Goal: Transaction & Acquisition: Download file/media

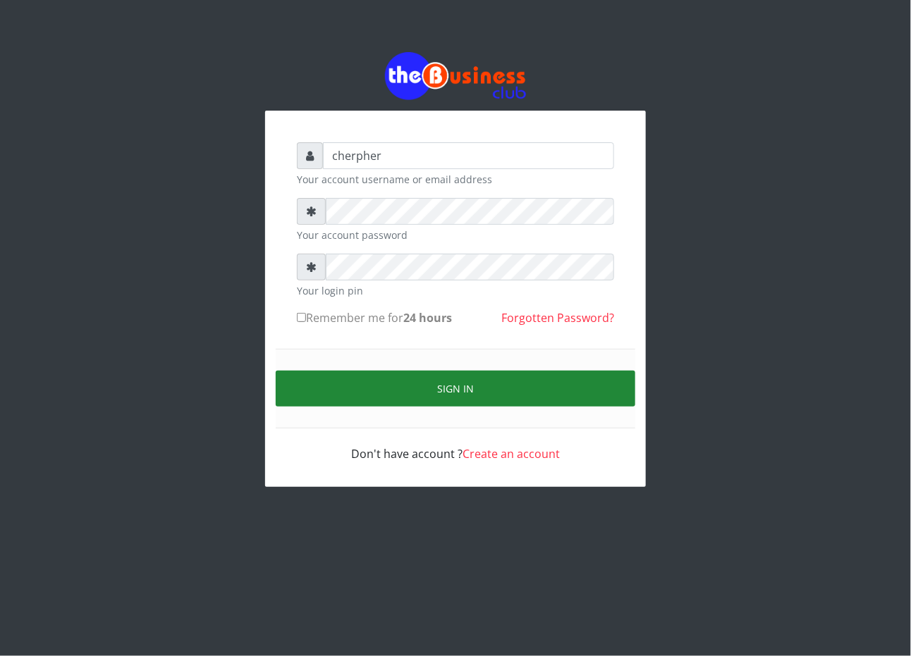
click at [391, 386] on button "Sign in" at bounding box center [456, 389] width 360 height 36
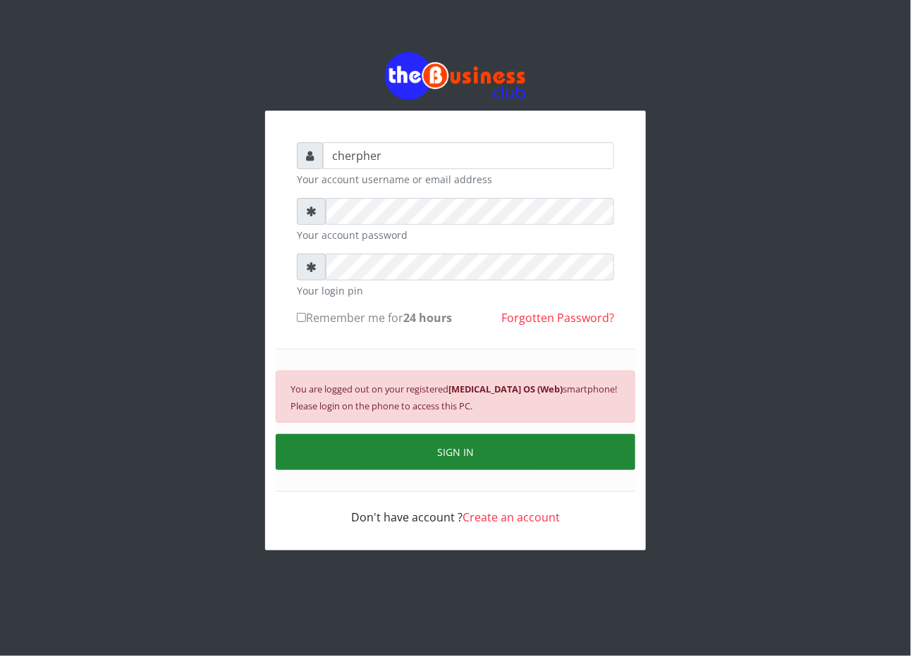
click at [407, 446] on button "SIGN IN" at bounding box center [456, 452] width 360 height 36
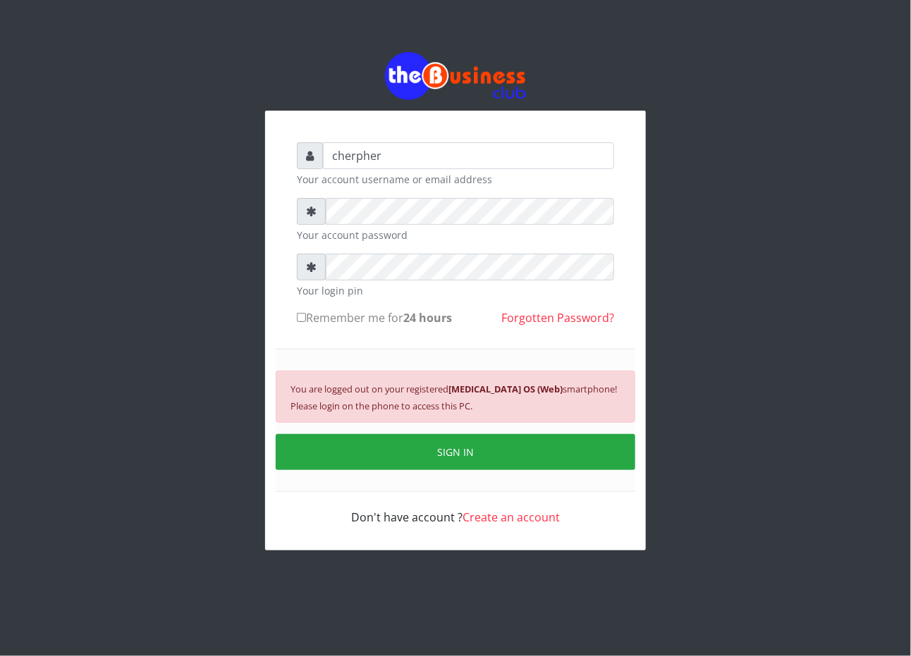
click at [417, 400] on small "You are logged out on your registered Android 10 OS (Web) smartphone! Please lo…" at bounding box center [453, 398] width 326 height 30
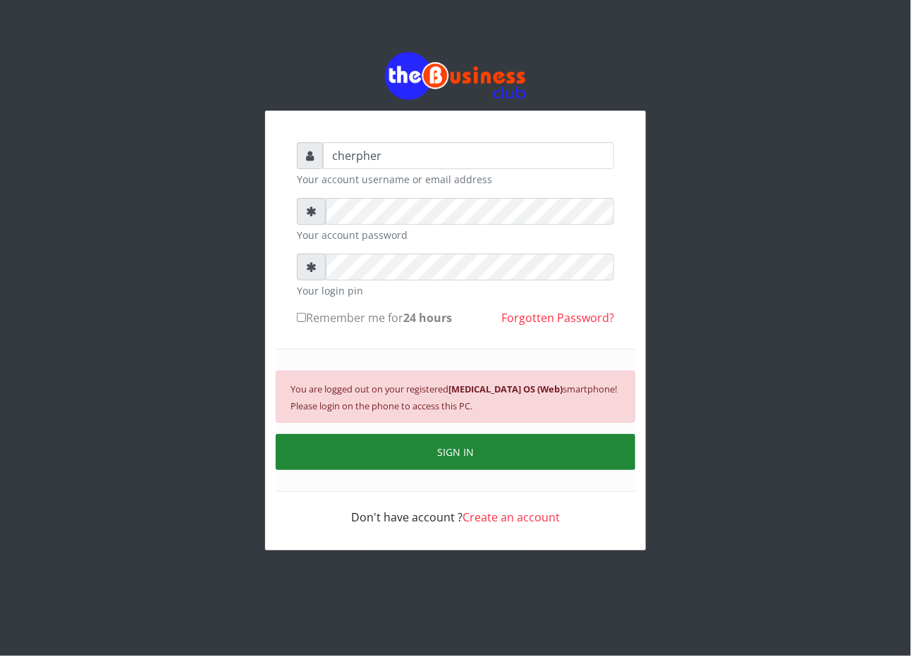
click at [513, 443] on button "SIGN IN" at bounding box center [456, 452] width 360 height 36
click at [515, 459] on button "SIGN IN" at bounding box center [456, 452] width 360 height 36
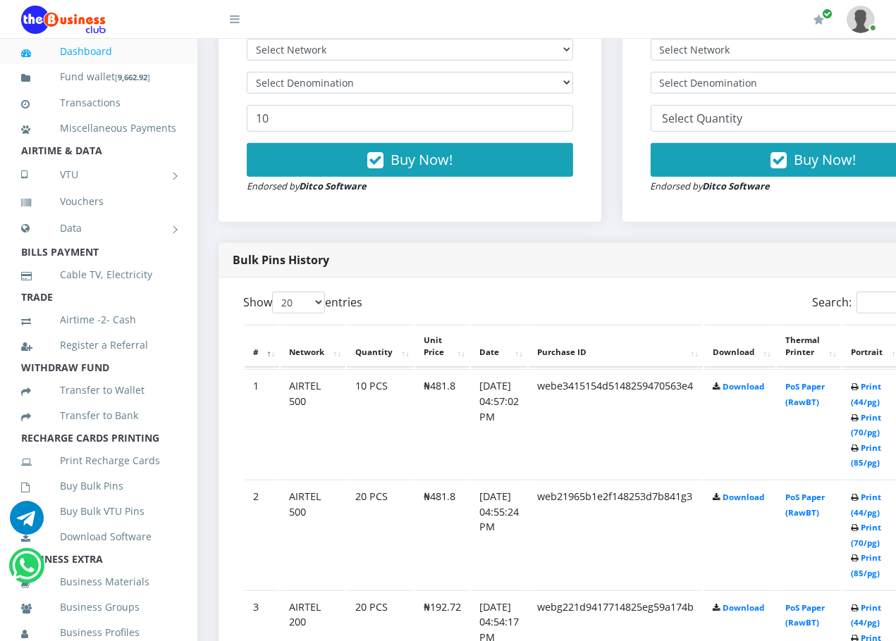
scroll to position [529, 0]
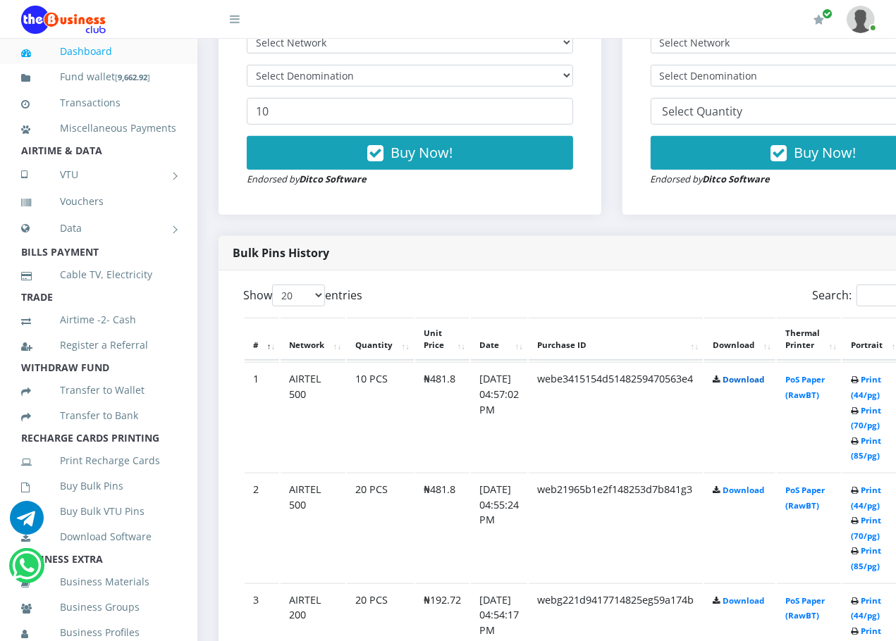
click at [759, 376] on link "Download" at bounding box center [744, 379] width 42 height 11
click at [741, 492] on link "Download" at bounding box center [744, 490] width 42 height 11
click at [748, 492] on link "Download" at bounding box center [744, 490] width 42 height 11
click at [761, 472] on td "Download" at bounding box center [739, 416] width 71 height 109
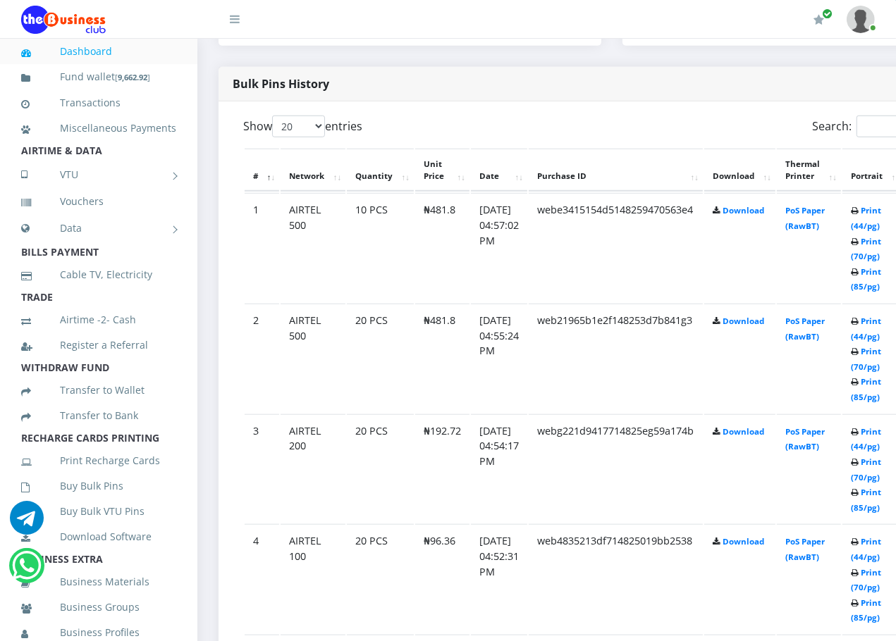
scroll to position [705, 0]
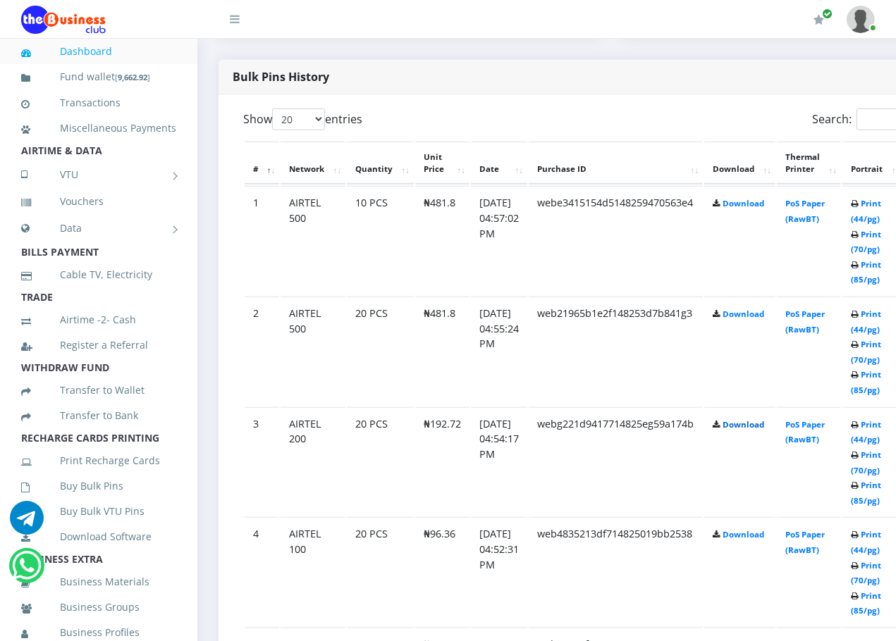
click at [764, 421] on link "Download" at bounding box center [744, 424] width 42 height 11
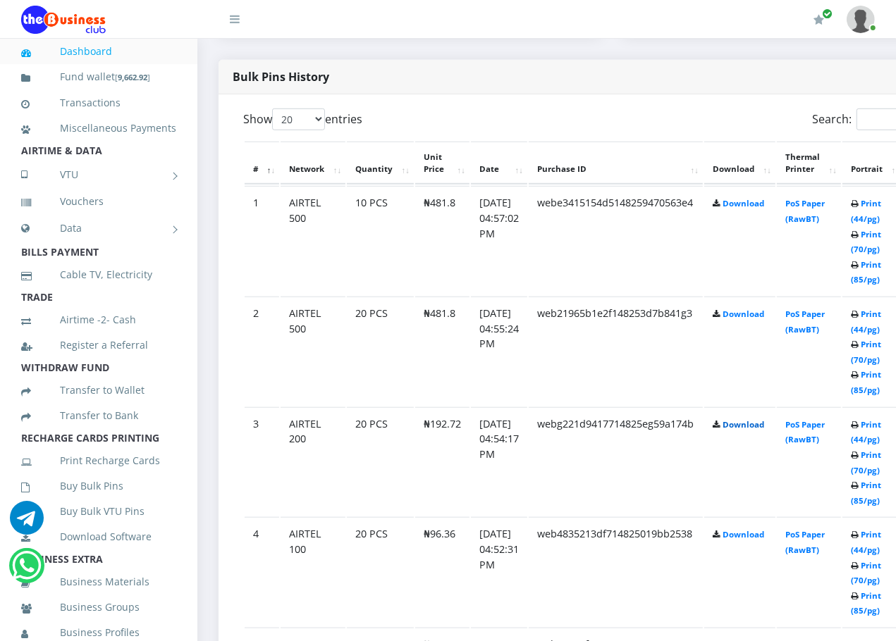
click at [764, 421] on link "Download" at bounding box center [744, 424] width 42 height 11
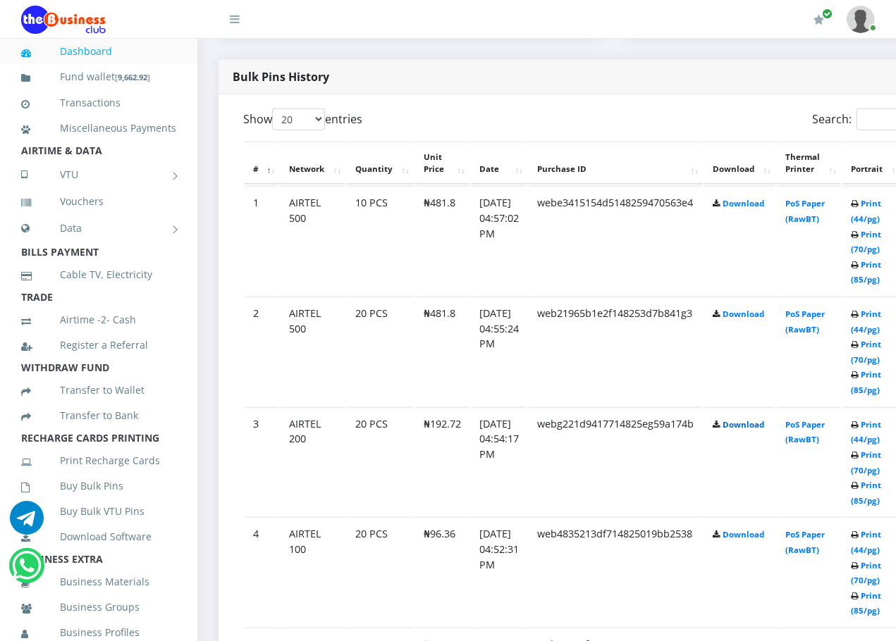
click at [764, 421] on link "Download" at bounding box center [744, 424] width 42 height 11
click at [751, 529] on link "Download" at bounding box center [744, 534] width 42 height 11
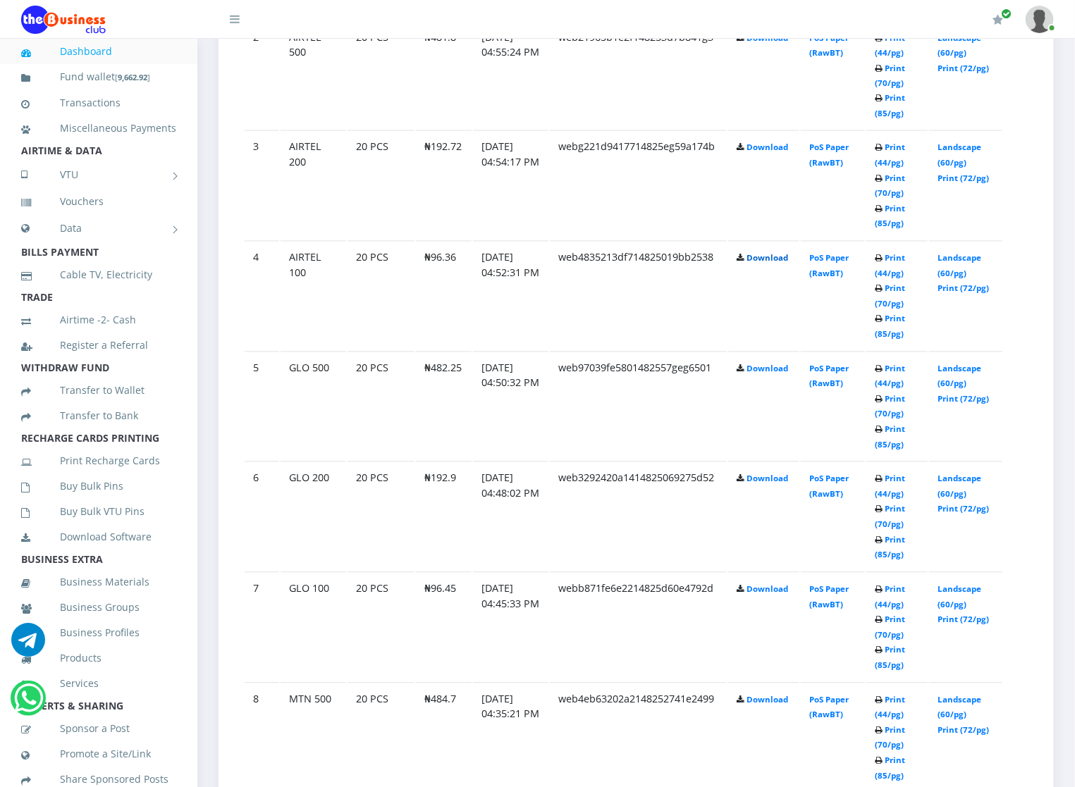
scroll to position [993, 0]
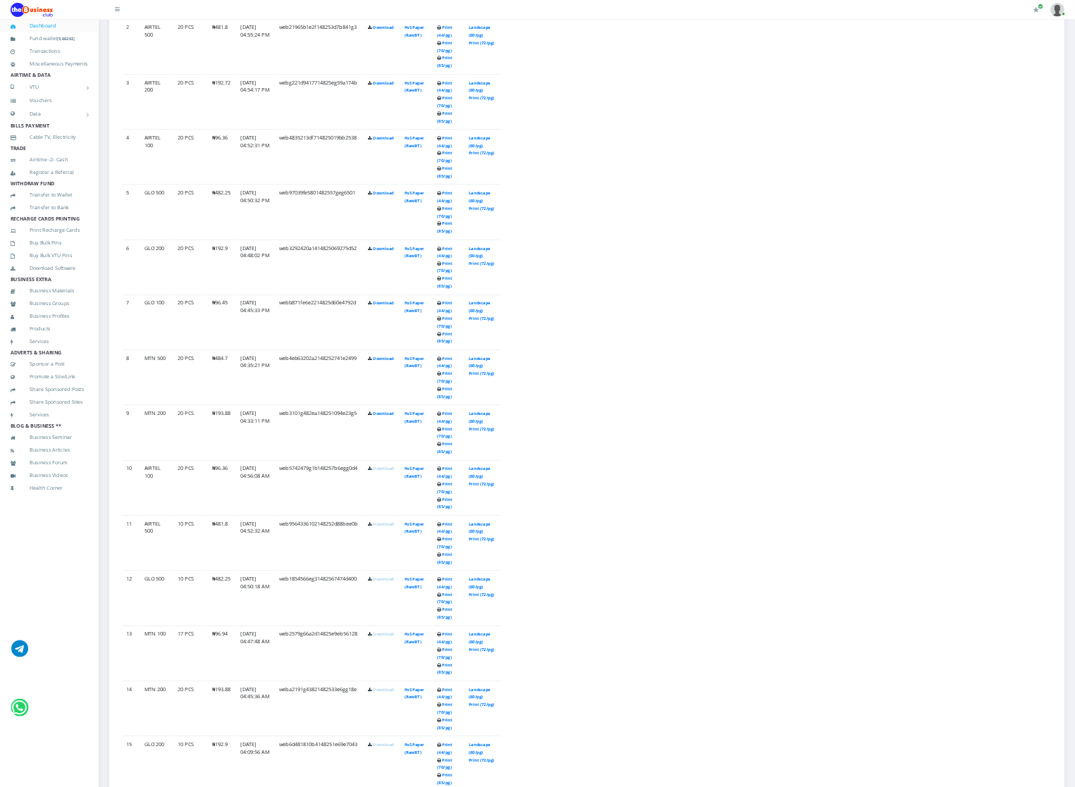
scroll to position [1066, 0]
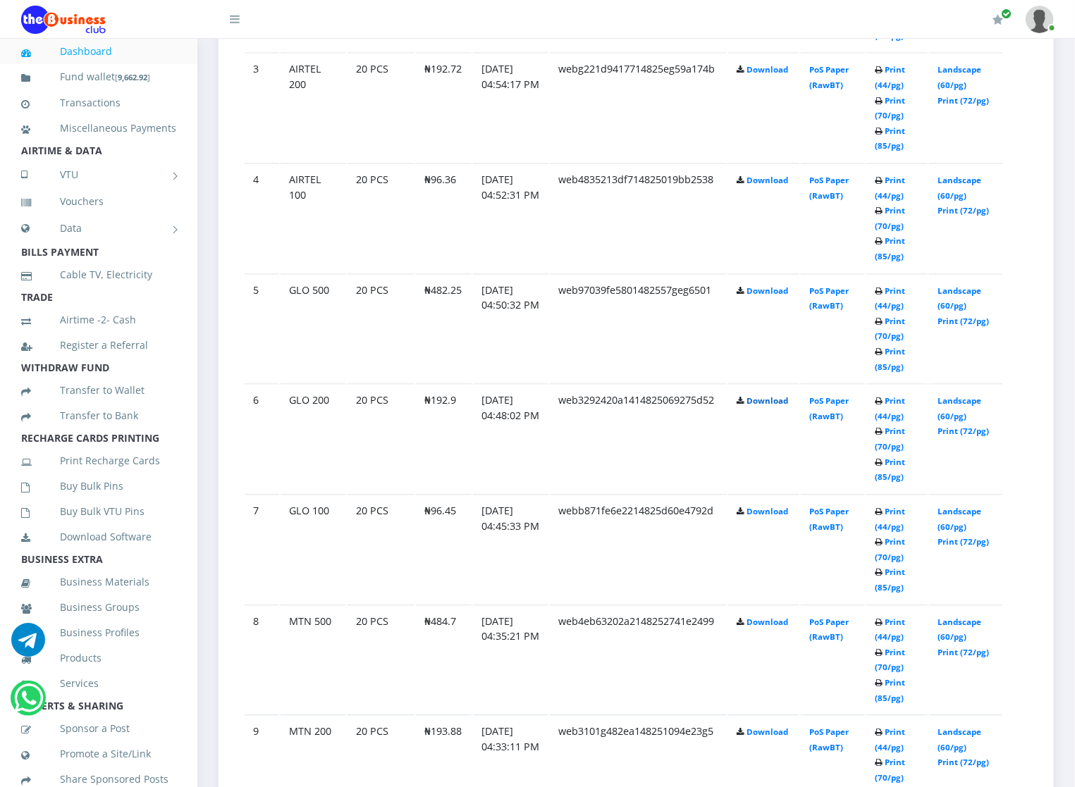
click at [761, 398] on link "Download" at bounding box center [768, 401] width 42 height 11
click at [757, 510] on link "Download" at bounding box center [768, 512] width 42 height 11
click at [759, 622] on link "Download" at bounding box center [768, 623] width 42 height 11
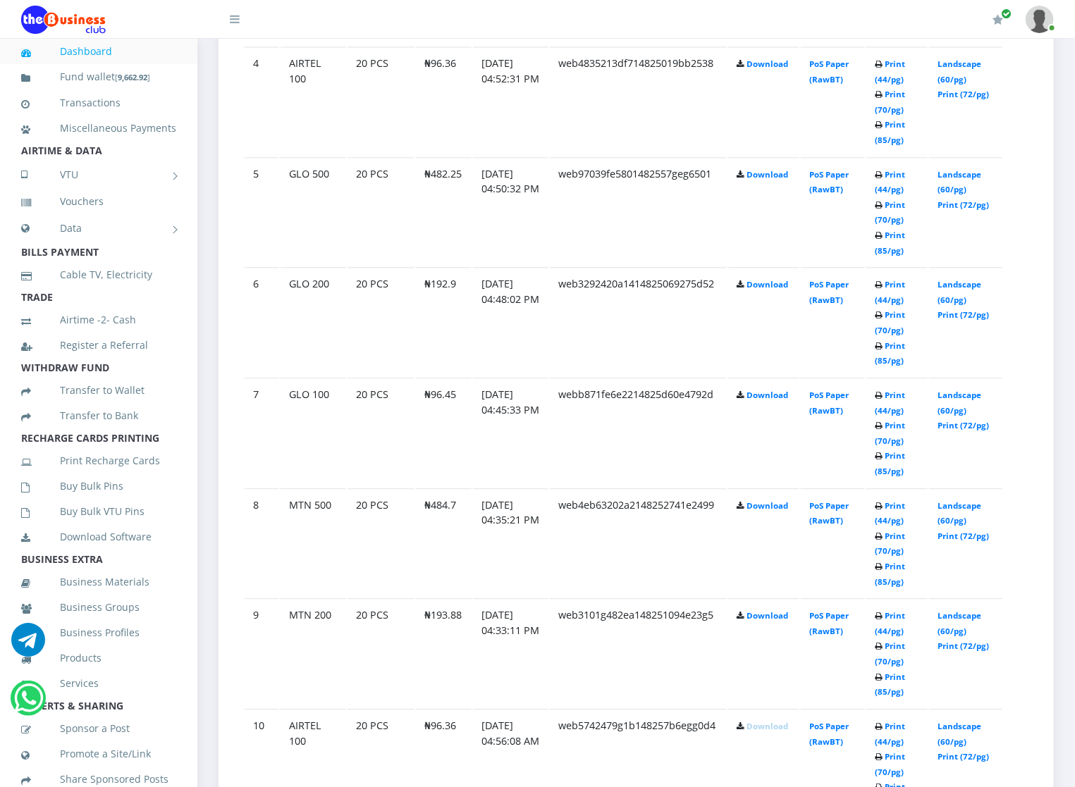
scroll to position [1193, 0]
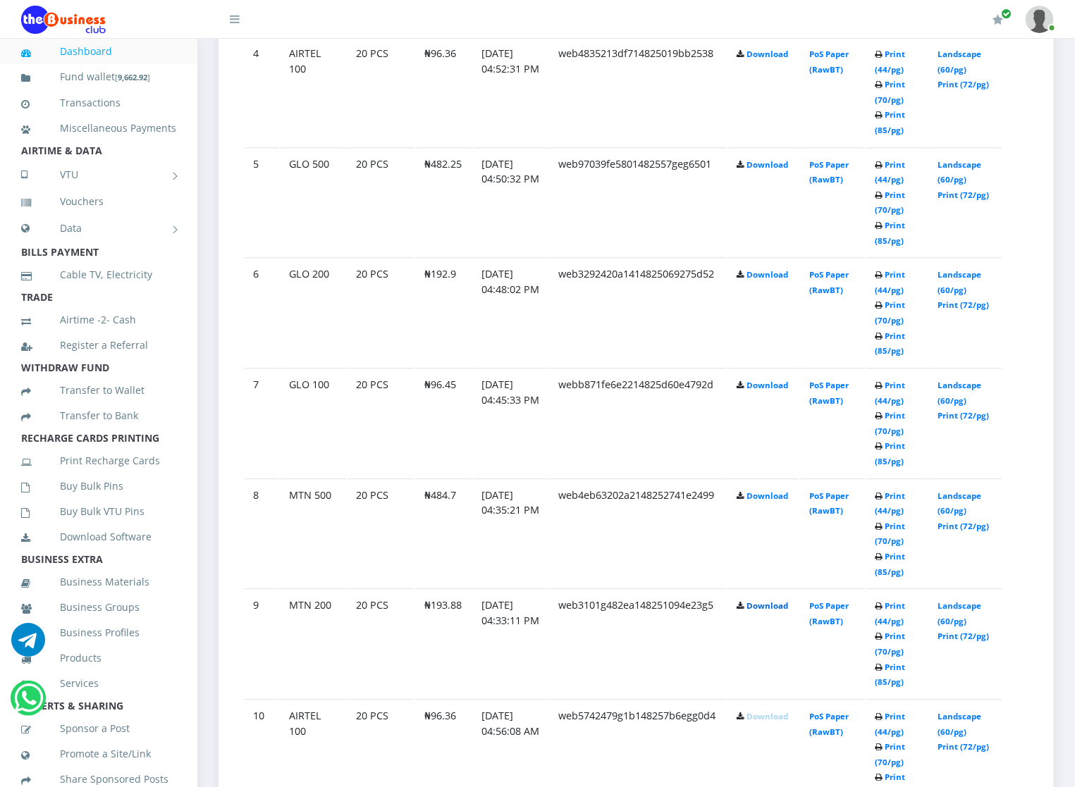
click at [779, 603] on link "Download" at bounding box center [768, 606] width 42 height 11
